Goal: Task Accomplishment & Management: Use online tool/utility

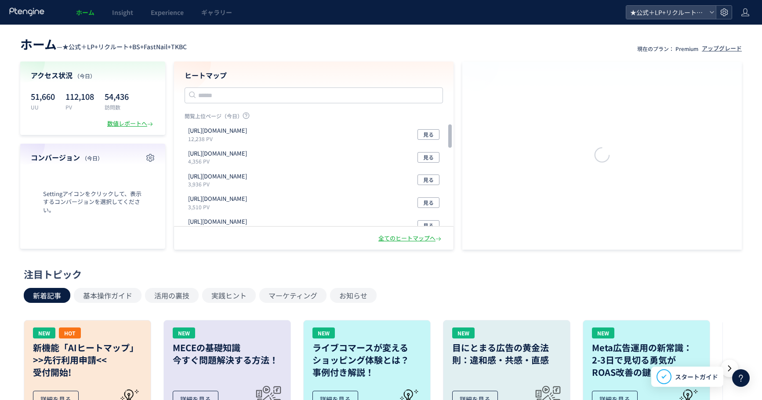
click at [723, 13] on use at bounding box center [723, 11] width 7 height 7
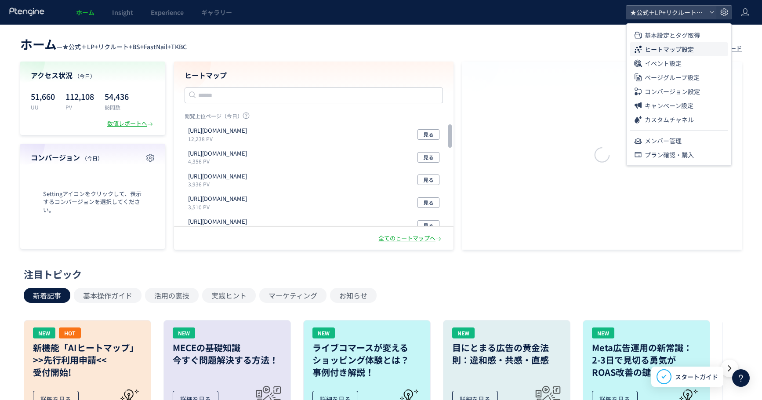
click at [680, 48] on span "ヒートマップ設定" at bounding box center [668, 49] width 49 height 14
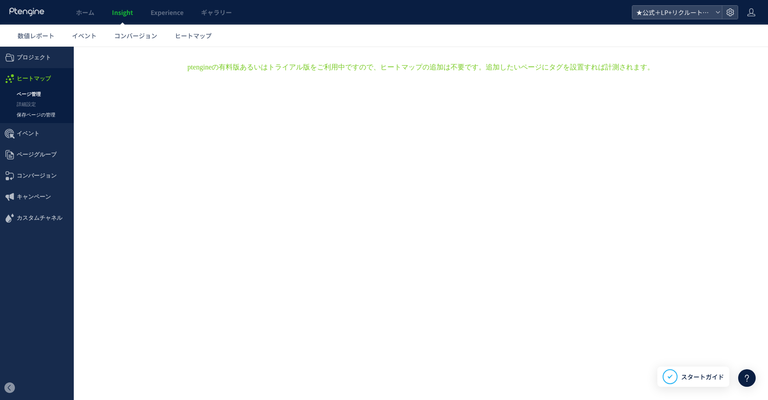
click at [32, 111] on link "保存ページの管理" at bounding box center [37, 115] width 74 height 10
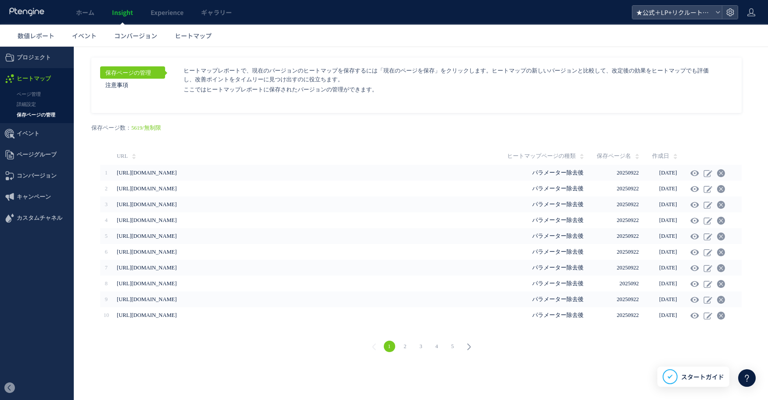
click at [422, 345] on link "3" at bounding box center [421, 345] width 11 height 11
click at [438, 344] on link "4" at bounding box center [436, 345] width 11 height 11
click at [453, 347] on link "6" at bounding box center [452, 345] width 11 height 11
click at [406, 345] on link "5" at bounding box center [405, 345] width 11 height 11
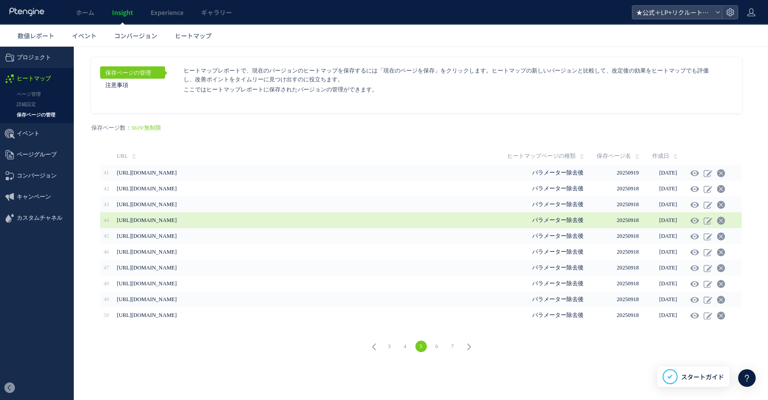
click at [327, 217] on span "[URL][DOMAIN_NAME]" at bounding box center [244, 220] width 255 height 16
click at [697, 222] on icon at bounding box center [695, 220] width 9 height 9
